Goal: Task Accomplishment & Management: Complete application form

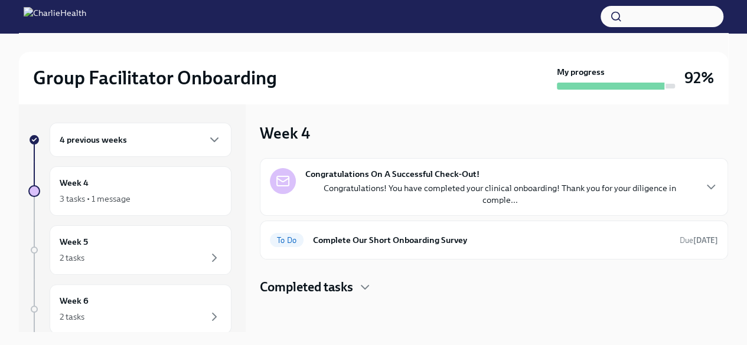
click at [137, 149] on div "4 previous weeks" at bounding box center [141, 140] width 182 height 34
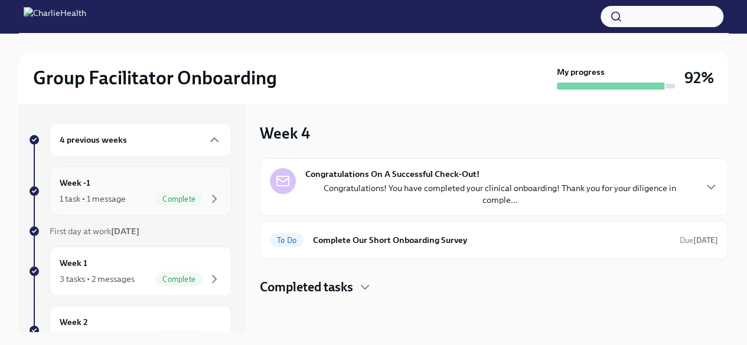
click at [113, 193] on div "1 task • 1 message" at bounding box center [93, 199] width 66 height 12
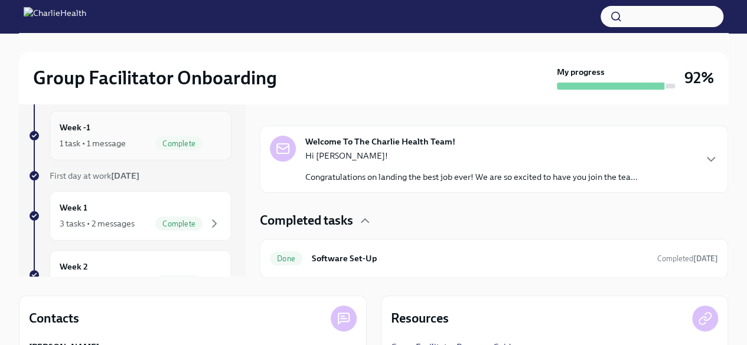
scroll to position [47, 0]
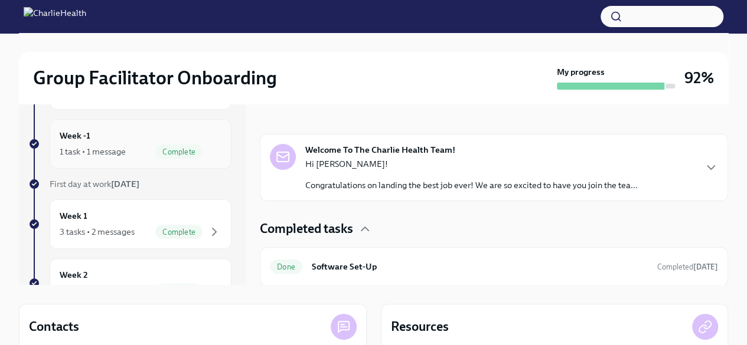
click at [94, 148] on div "1 task • 1 message" at bounding box center [93, 152] width 66 height 12
click at [98, 219] on div "Week 1 3 tasks • 2 messages Complete" at bounding box center [141, 225] width 162 height 30
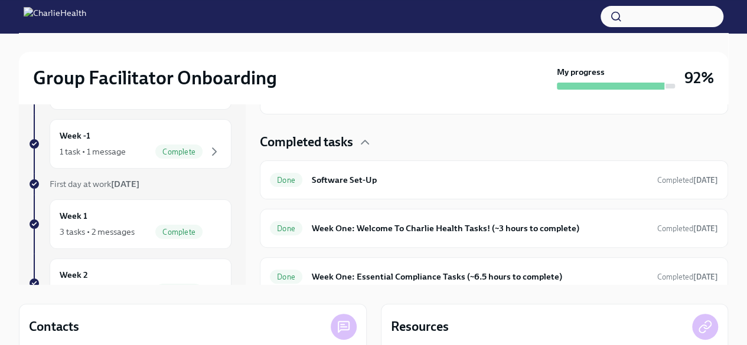
scroll to position [267, 0]
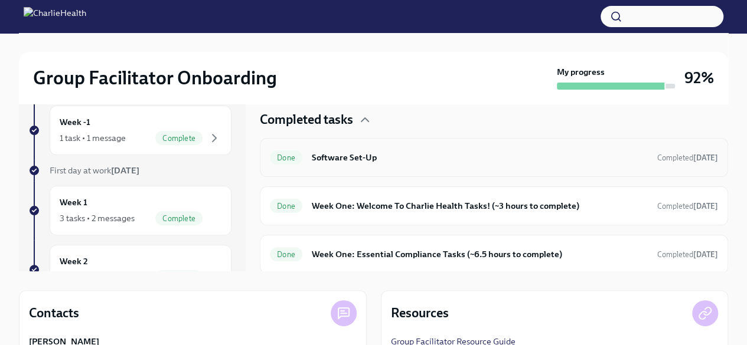
click at [430, 156] on h6 "Software Set-Up" at bounding box center [480, 157] width 336 height 13
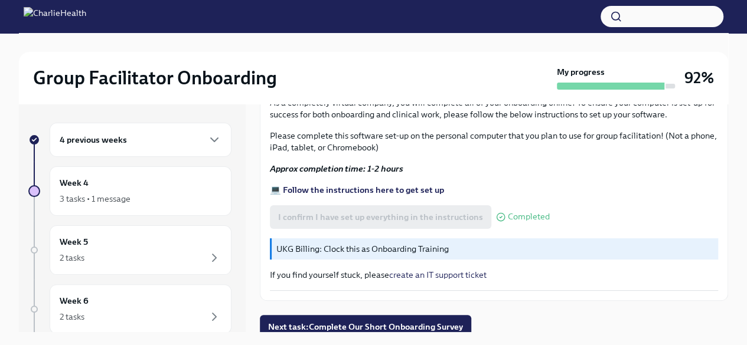
click at [139, 132] on div "4 previous weeks" at bounding box center [141, 140] width 182 height 34
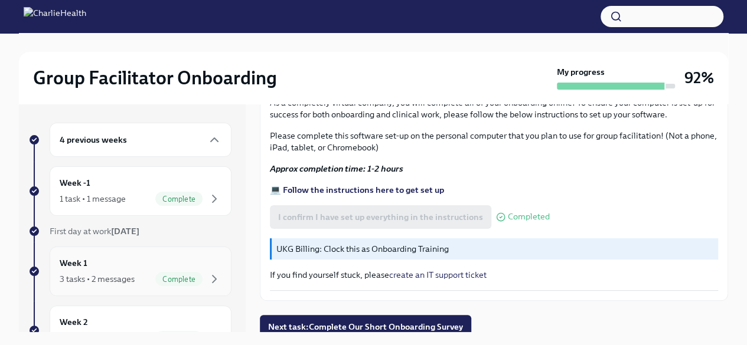
click at [117, 267] on div "Week 1 3 tasks • 2 messages Complete" at bounding box center [141, 272] width 162 height 30
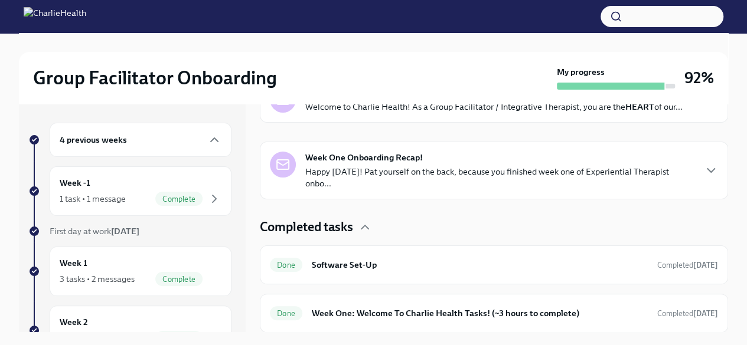
scroll to position [267, 0]
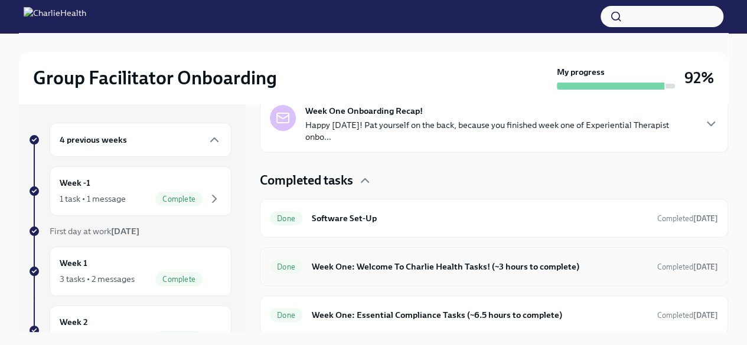
click at [352, 266] on h6 "Week One: Welcome To Charlie Health Tasks! (~3 hours to complete)" at bounding box center [480, 266] width 336 height 13
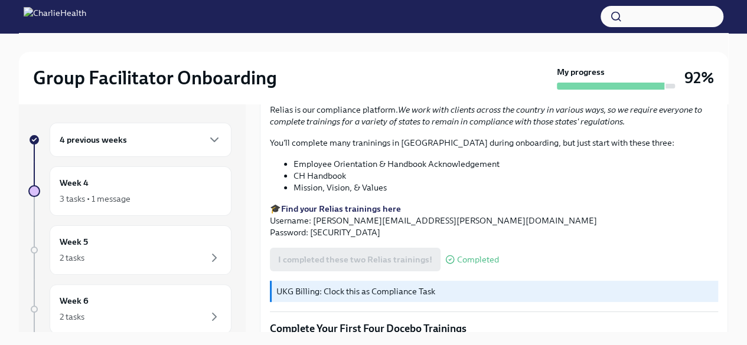
scroll to position [1370, 0]
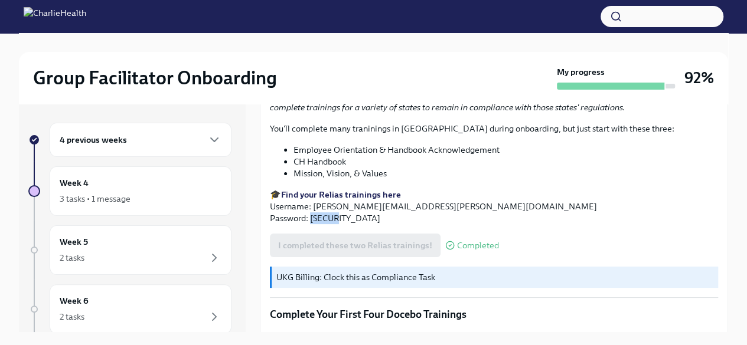
drag, startPoint x: 337, startPoint y: 218, endPoint x: 311, endPoint y: 220, distance: 26.6
click at [311, 220] on p "🎓 Find your Relias trainings here Username: [PERSON_NAME][EMAIL_ADDRESS][PERSON…" at bounding box center [494, 206] width 448 height 35
copy p "ch1234"
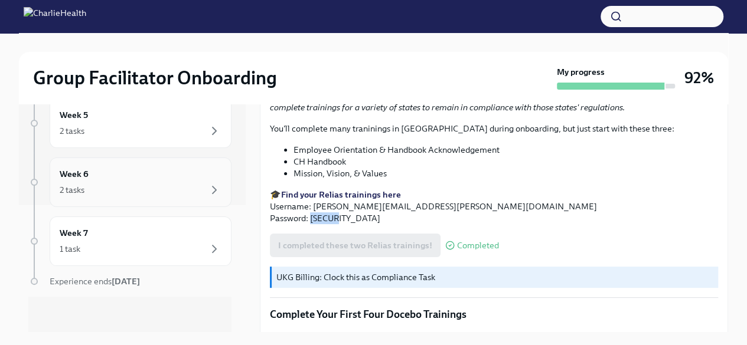
scroll to position [0, 0]
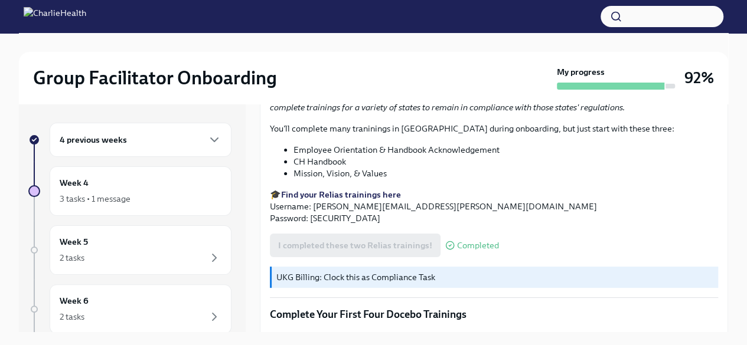
click at [124, 146] on div "4 previous weeks" at bounding box center [141, 140] width 162 height 14
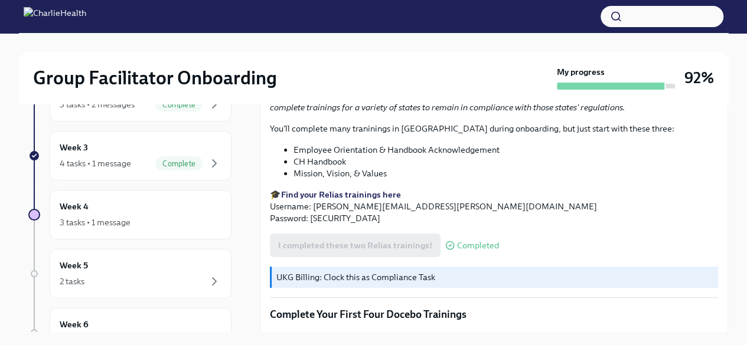
scroll to position [234, 0]
click at [144, 203] on div "Week 4 3 tasks • 1 message" at bounding box center [141, 215] width 162 height 30
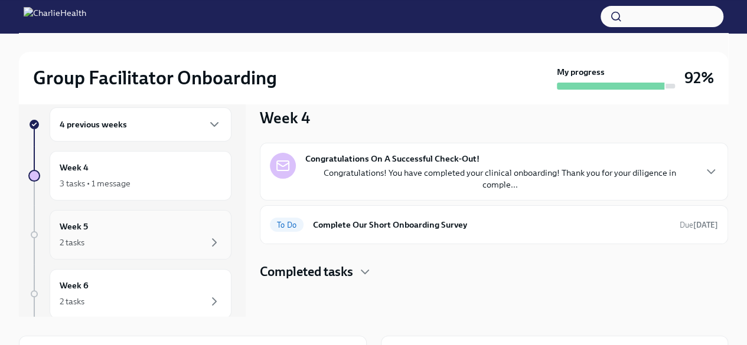
scroll to position [127, 0]
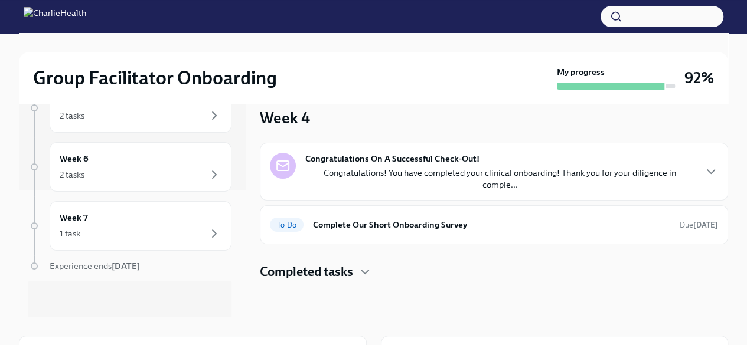
click at [9, 306] on div "Group Facilitator Onboarding My progress 92% 4 previous weeks Week 4 3 tasks • …" at bounding box center [373, 259] width 747 height 482
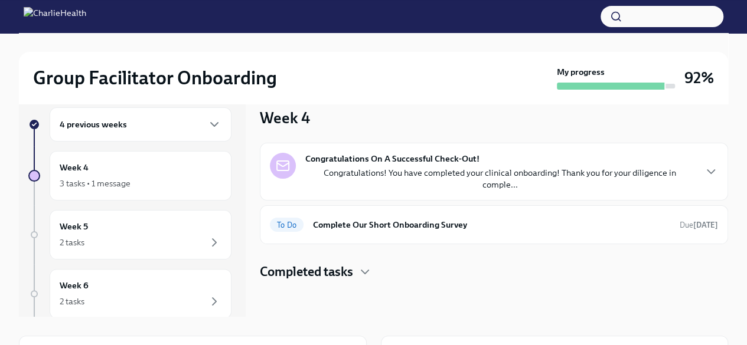
click at [109, 118] on h6 "4 previous weeks" at bounding box center [93, 124] width 67 height 13
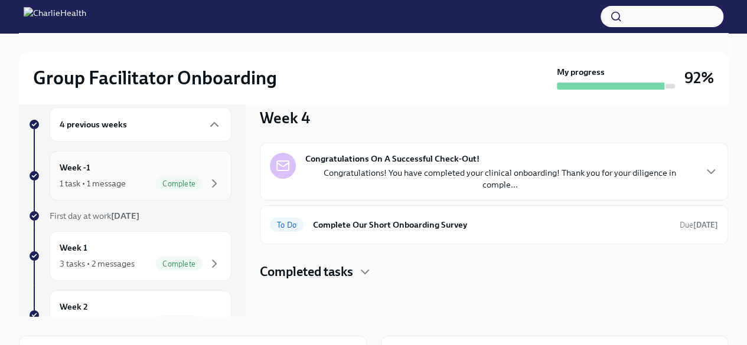
click at [141, 165] on div "Week -1 1 task • 1 message Complete" at bounding box center [141, 176] width 162 height 30
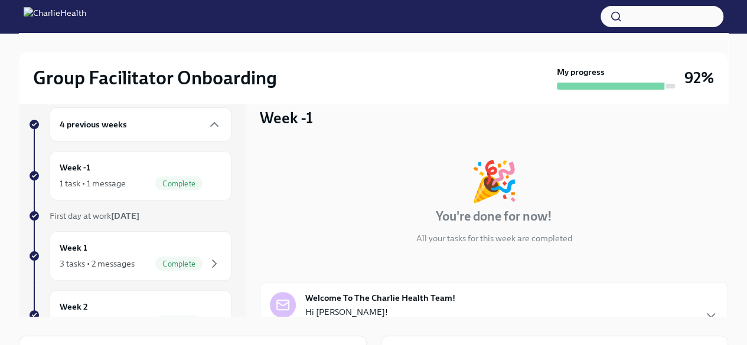
scroll to position [116, 0]
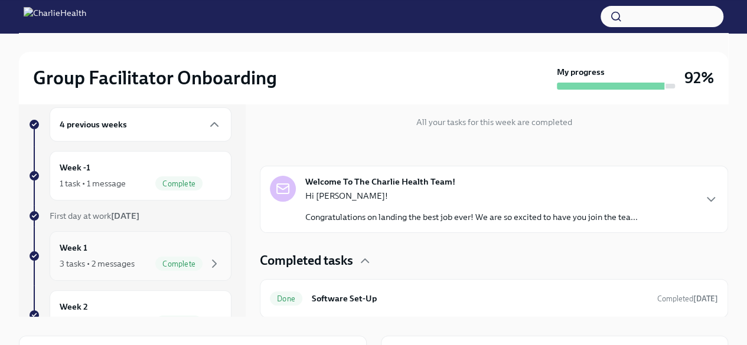
click at [126, 260] on div "3 tasks • 2 messages" at bounding box center [97, 264] width 75 height 12
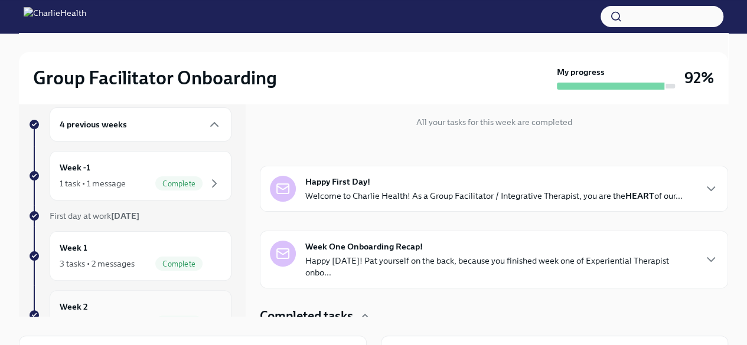
click at [97, 305] on div "Week 2 3 tasks • 2 messages Complete" at bounding box center [141, 316] width 162 height 30
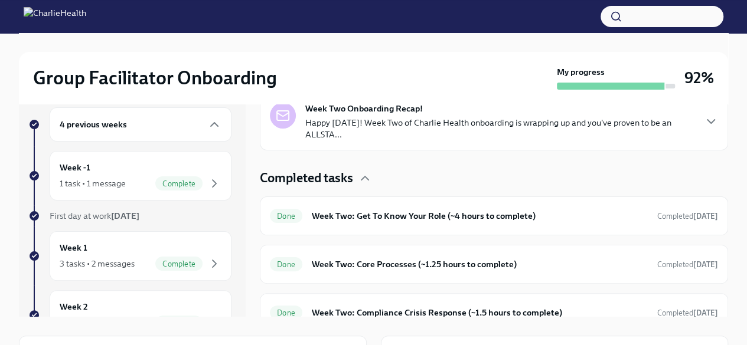
scroll to position [289, 0]
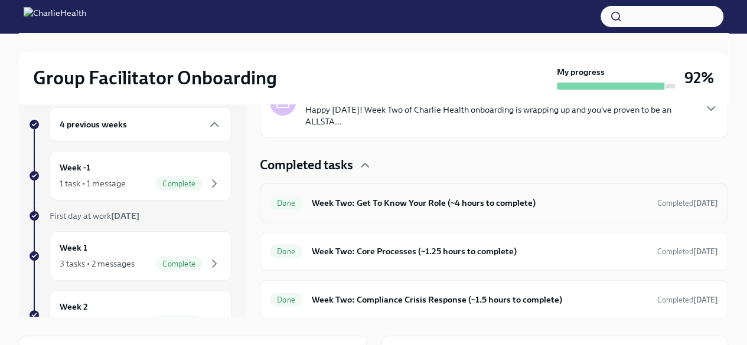
click at [385, 207] on h6 "Week Two: Get To Know Your Role (~4 hours to complete)" at bounding box center [480, 203] width 336 height 13
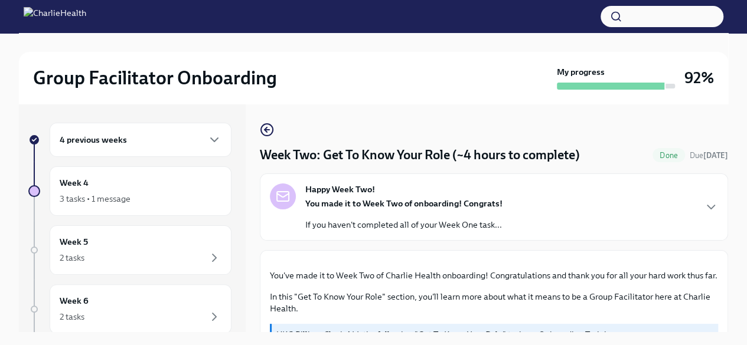
click at [142, 144] on div "4 previous weeks" at bounding box center [141, 140] width 162 height 14
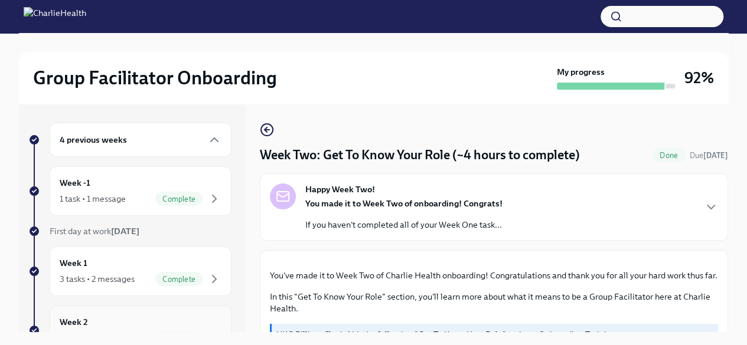
click at [102, 316] on div "Week 2 3 tasks • 2 messages Complete" at bounding box center [141, 331] width 162 height 30
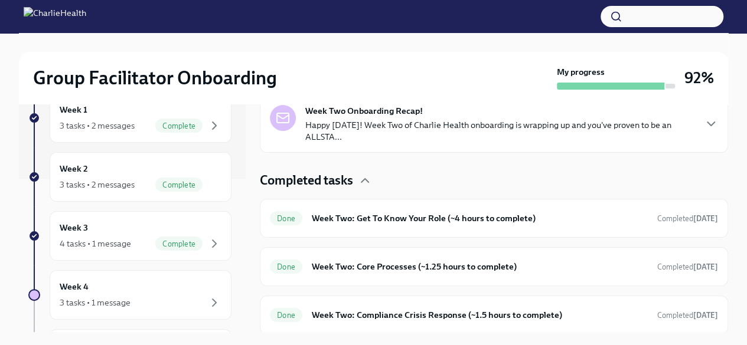
scroll to position [156, 0]
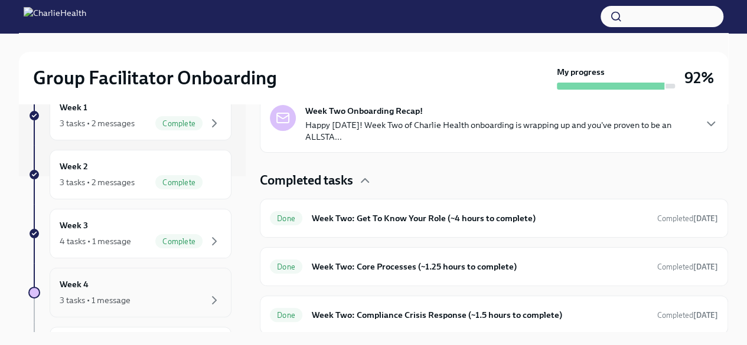
click at [87, 293] on div "3 tasks • 1 message" at bounding box center [141, 300] width 162 height 14
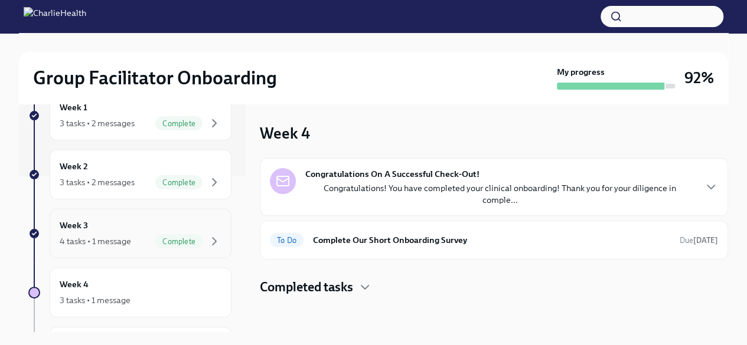
click at [102, 242] on div "4 tasks • 1 message" at bounding box center [95, 242] width 71 height 12
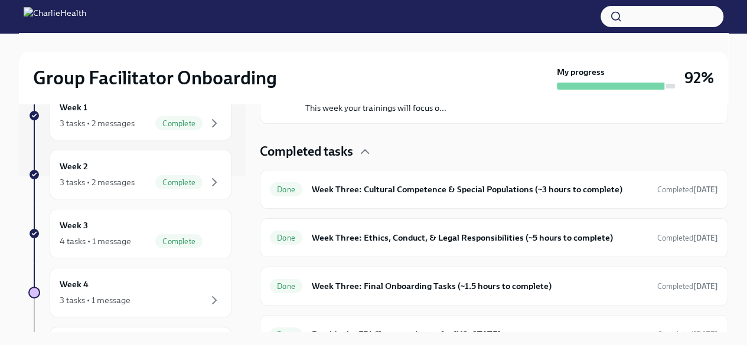
scroll to position [260, 0]
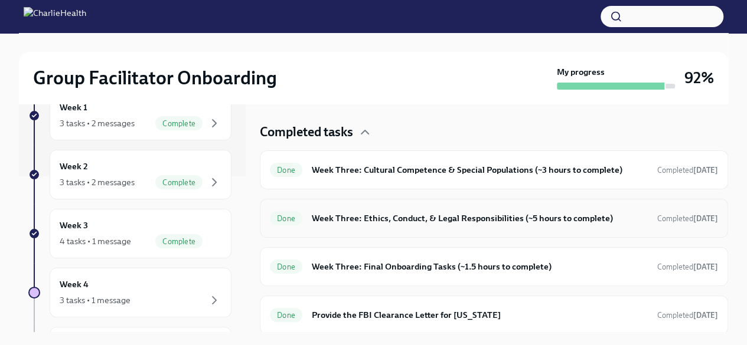
click at [396, 216] on h6 "Week Three: Ethics, Conduct, & Legal Responsibilities (~5 hours to complete)" at bounding box center [480, 218] width 336 height 13
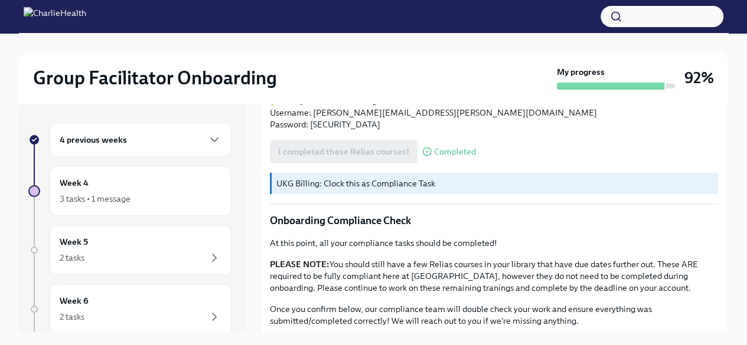
scroll to position [654, 0]
click at [19, 70] on div "Group Facilitator Onboarding My progress 92%" at bounding box center [373, 78] width 709 height 52
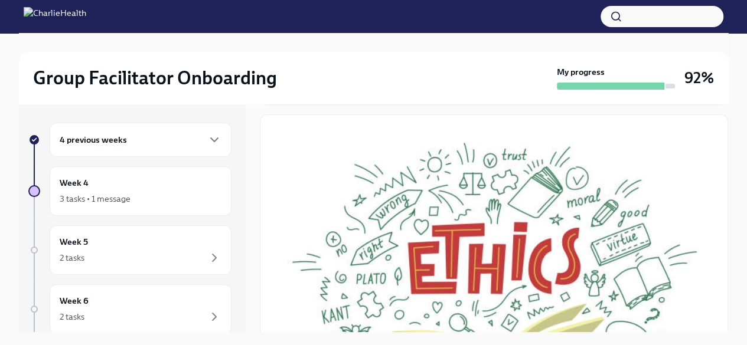
scroll to position [78, 0]
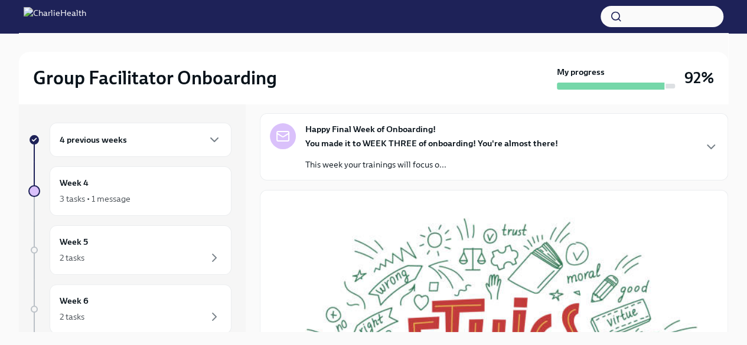
click at [204, 128] on div "4 previous weeks" at bounding box center [141, 140] width 182 height 34
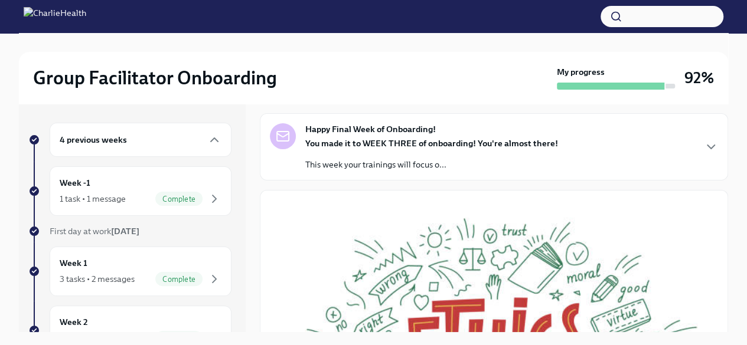
click at [142, 145] on div "4 previous weeks" at bounding box center [141, 140] width 162 height 14
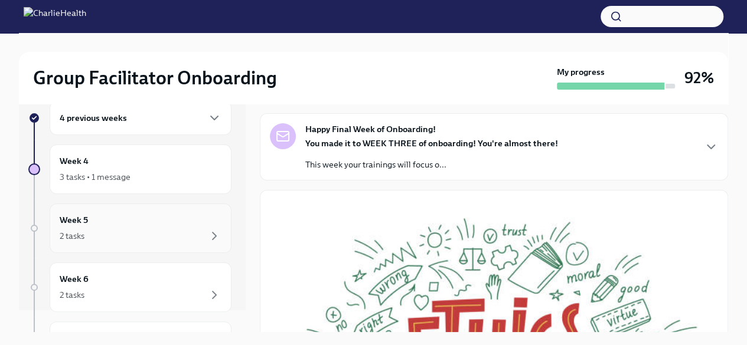
scroll to position [19, 0]
click at [152, 233] on div "2 tasks" at bounding box center [141, 238] width 162 height 14
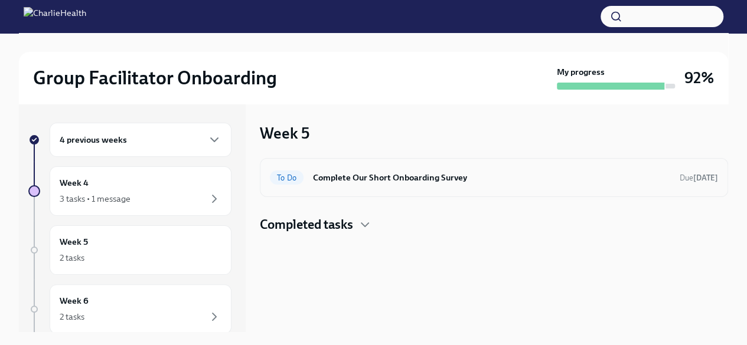
click at [357, 181] on h6 "Complete Our Short Onboarding Survey" at bounding box center [491, 177] width 357 height 13
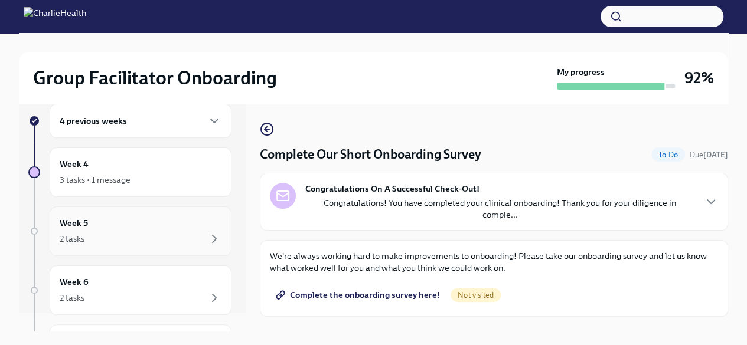
scroll to position [17, 0]
click at [138, 229] on div "Week 5 2 tasks" at bounding box center [141, 233] width 162 height 30
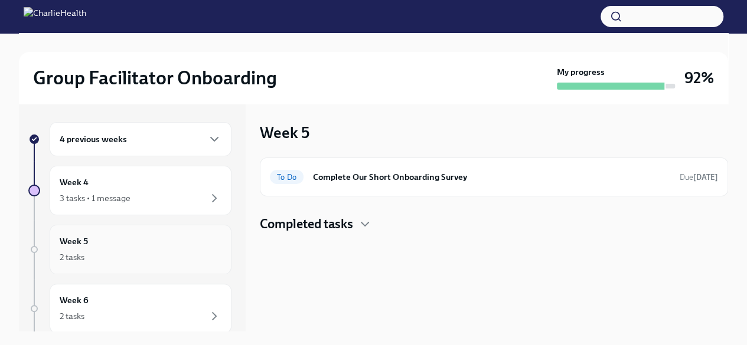
scroll to position [45, 0]
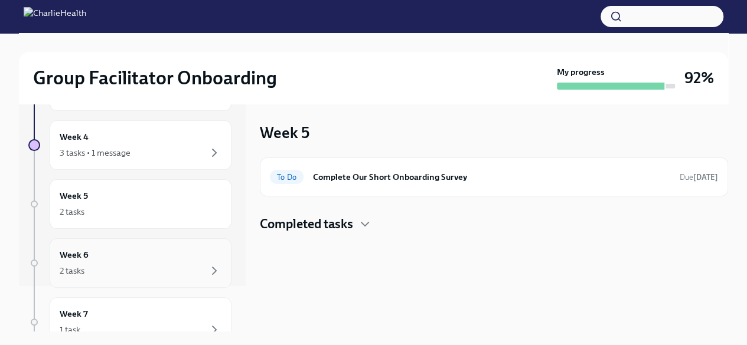
click at [139, 256] on div "Week 6 2 tasks" at bounding box center [141, 264] width 162 height 30
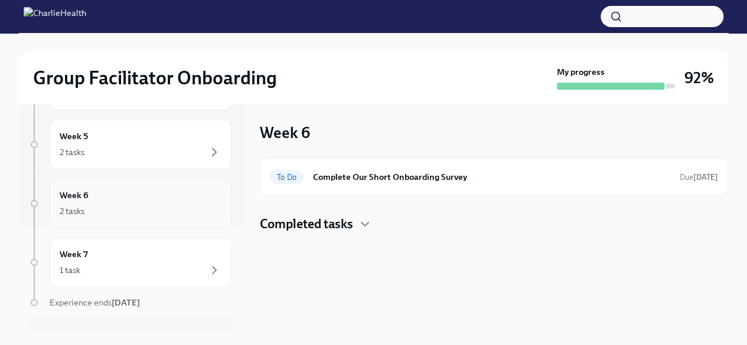
scroll to position [107, 0]
click at [136, 262] on div "1 task" at bounding box center [141, 269] width 162 height 14
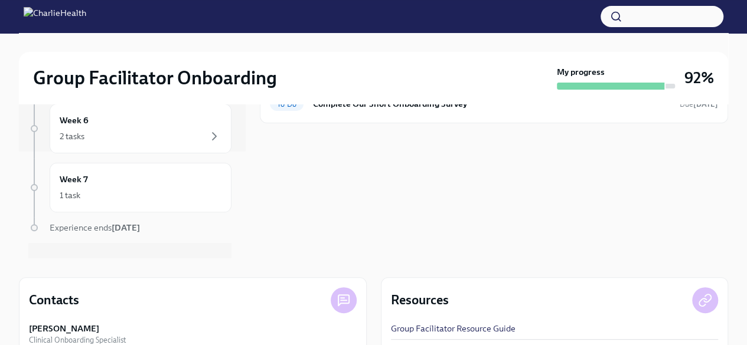
scroll to position [169, 0]
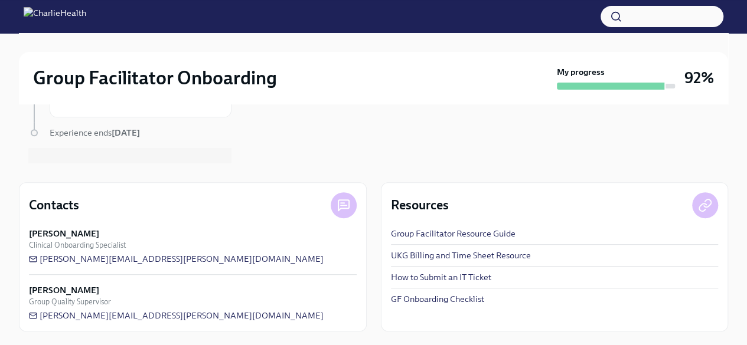
click at [714, 139] on div "Week 7 To Do Complete Our Short Onboarding Survey Due [DATE]" at bounding box center [494, 49] width 468 height 229
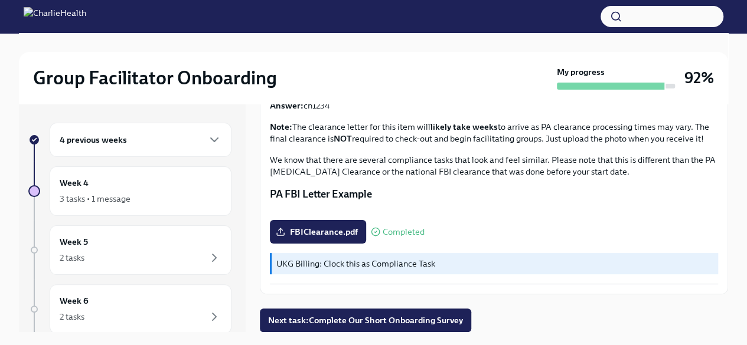
scroll to position [20, 0]
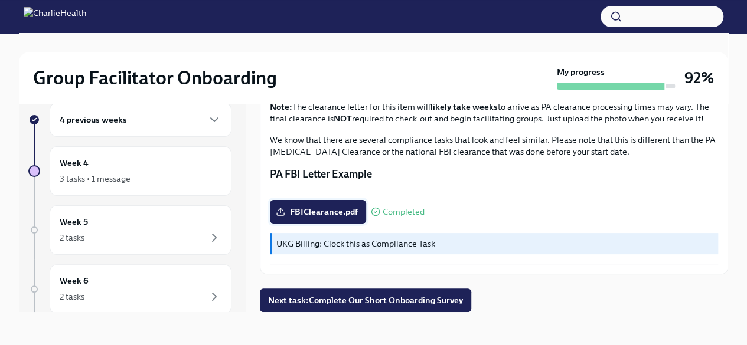
click at [332, 211] on span "FBIClearance.pdf" at bounding box center [318, 212] width 80 height 12
click at [0, 0] on input "FBIClearance.pdf" at bounding box center [0, 0] width 0 height 0
click at [730, 135] on div "Group Facilitator Onboarding My progress 92% 4 previous weeks Week 4 3 tasks • …" at bounding box center [373, 179] width 747 height 332
